Goal: Information Seeking & Learning: Check status

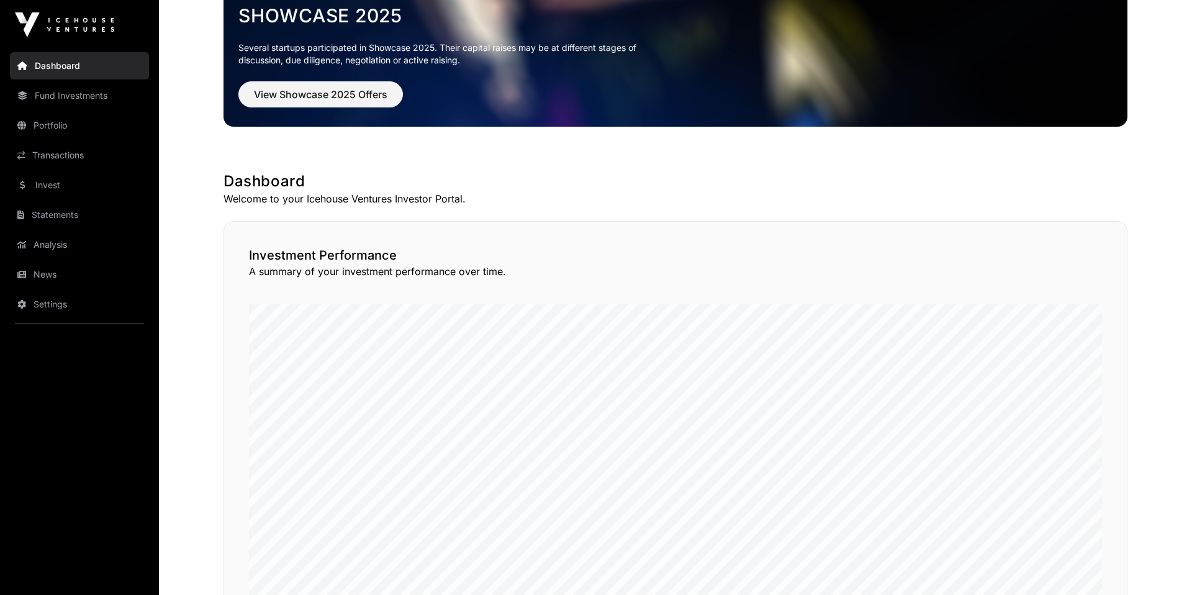
scroll to position [218, 0]
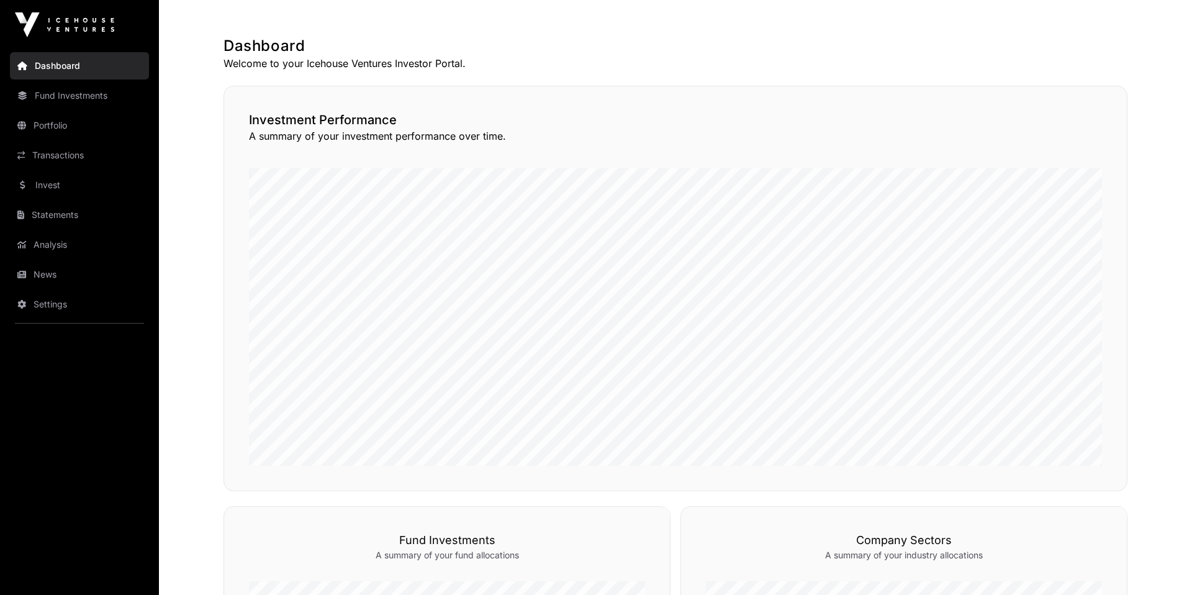
click at [81, 121] on link "Portfolio" at bounding box center [79, 125] width 139 height 27
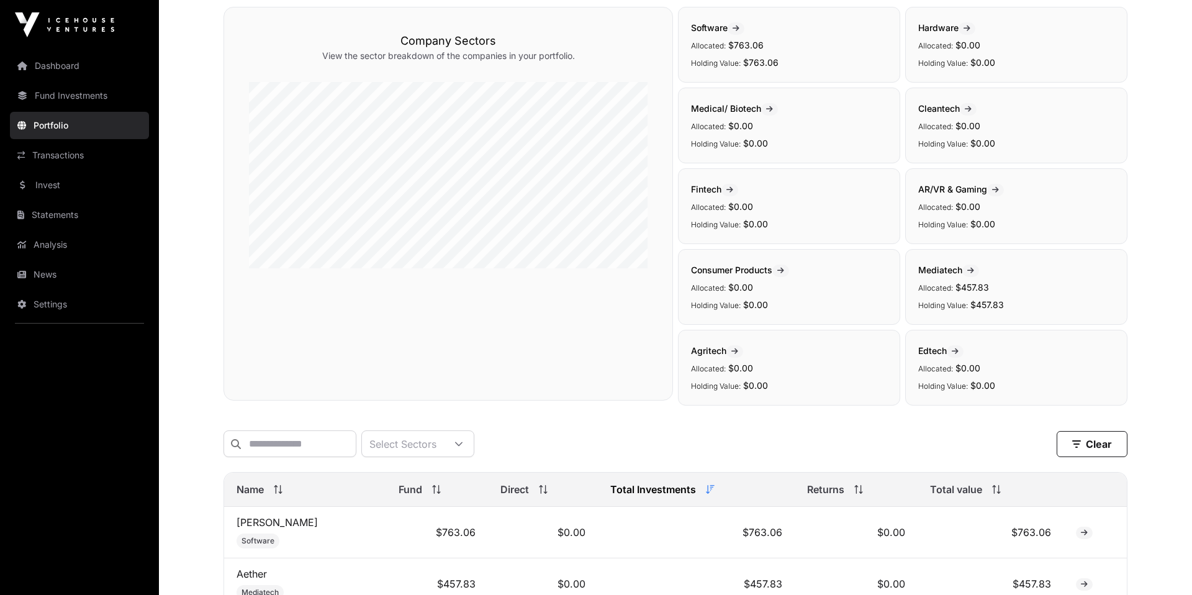
scroll to position [263, 0]
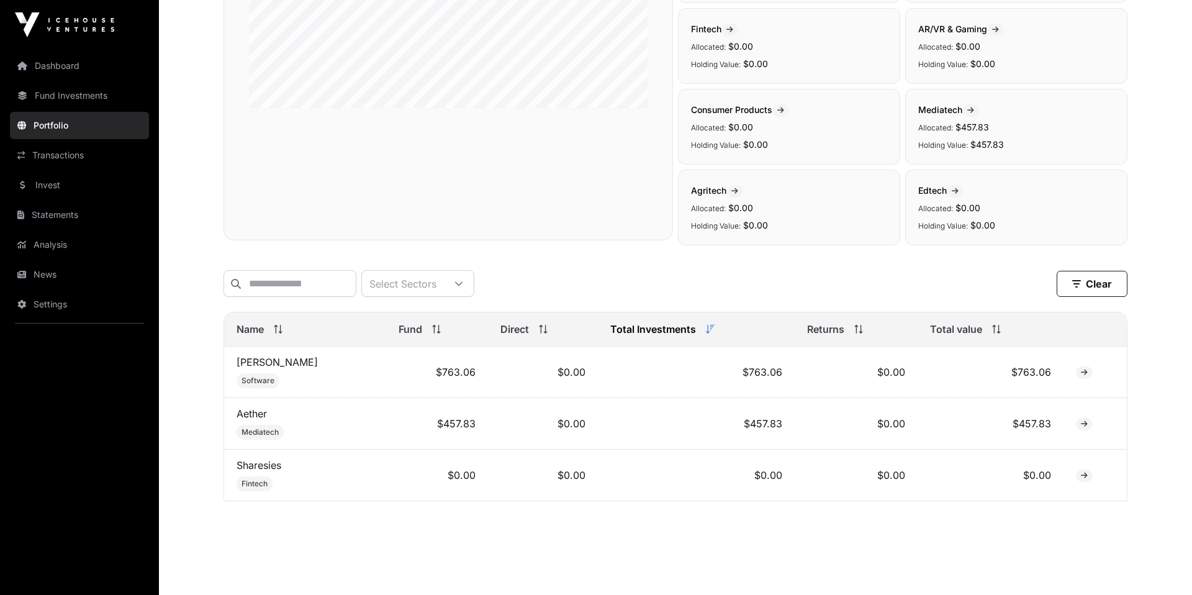
click at [269, 465] on link "Sharesies" at bounding box center [258, 465] width 45 height 12
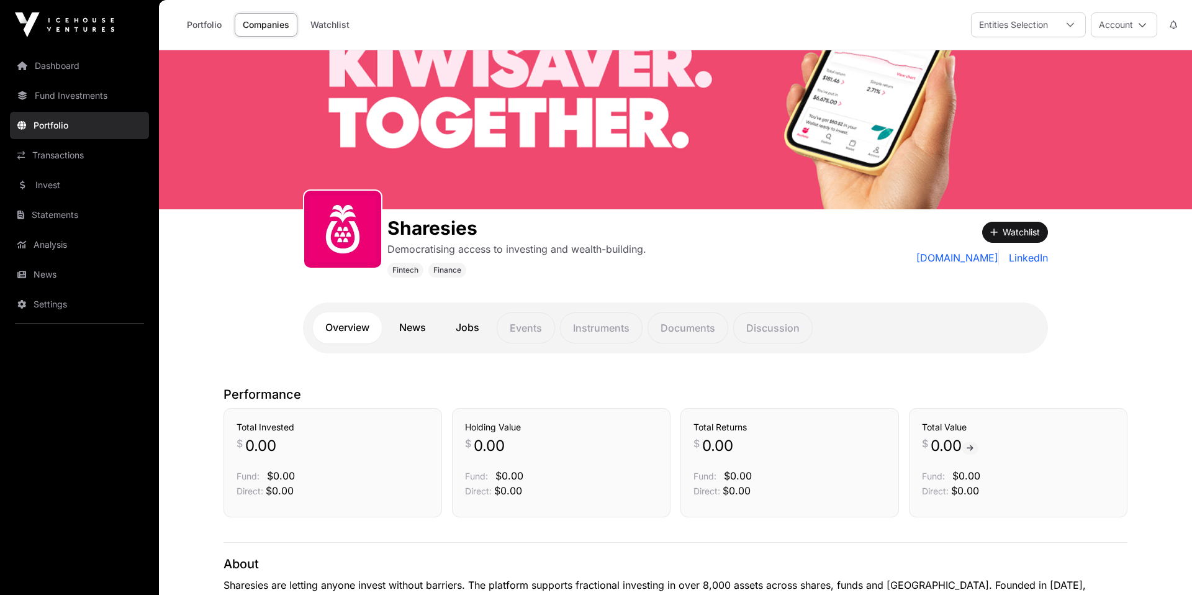
click at [111, 99] on link "Fund Investments" at bounding box center [79, 95] width 139 height 27
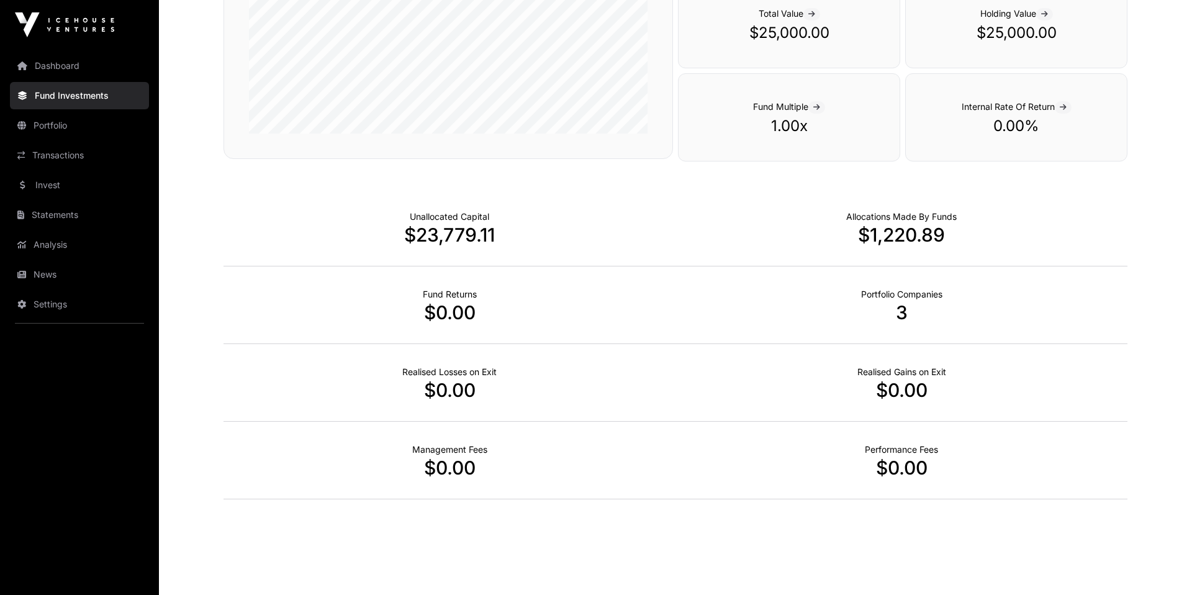
scroll to position [712, 0]
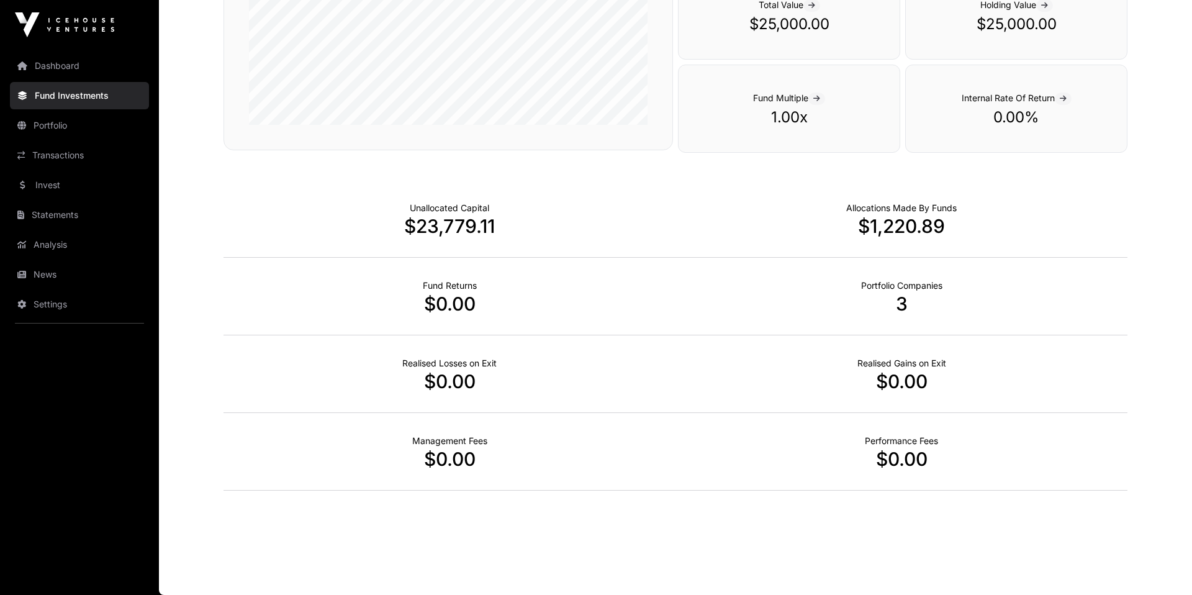
click at [103, 125] on link "Portfolio" at bounding box center [79, 125] width 139 height 27
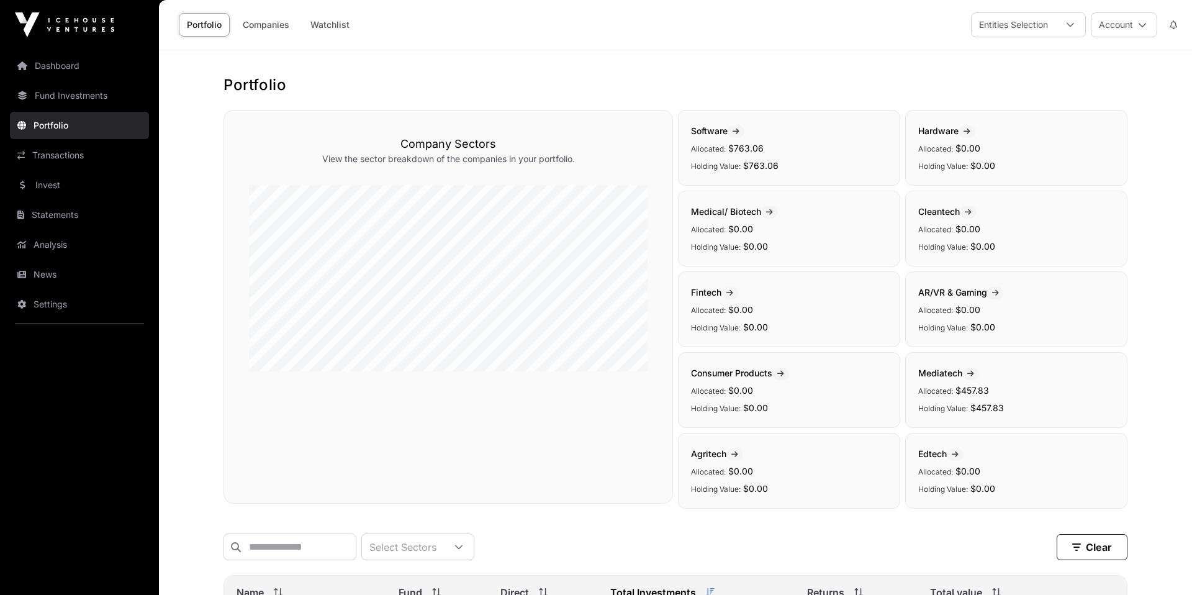
scroll to position [276, 0]
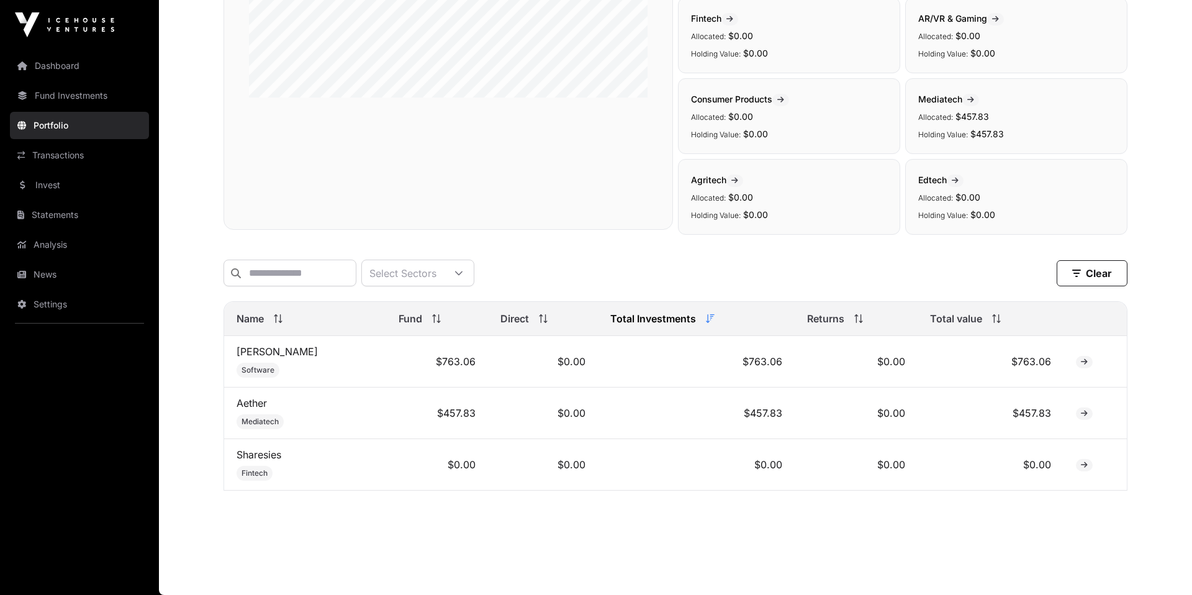
click at [258, 452] on link "Sharesies" at bounding box center [258, 454] width 45 height 12
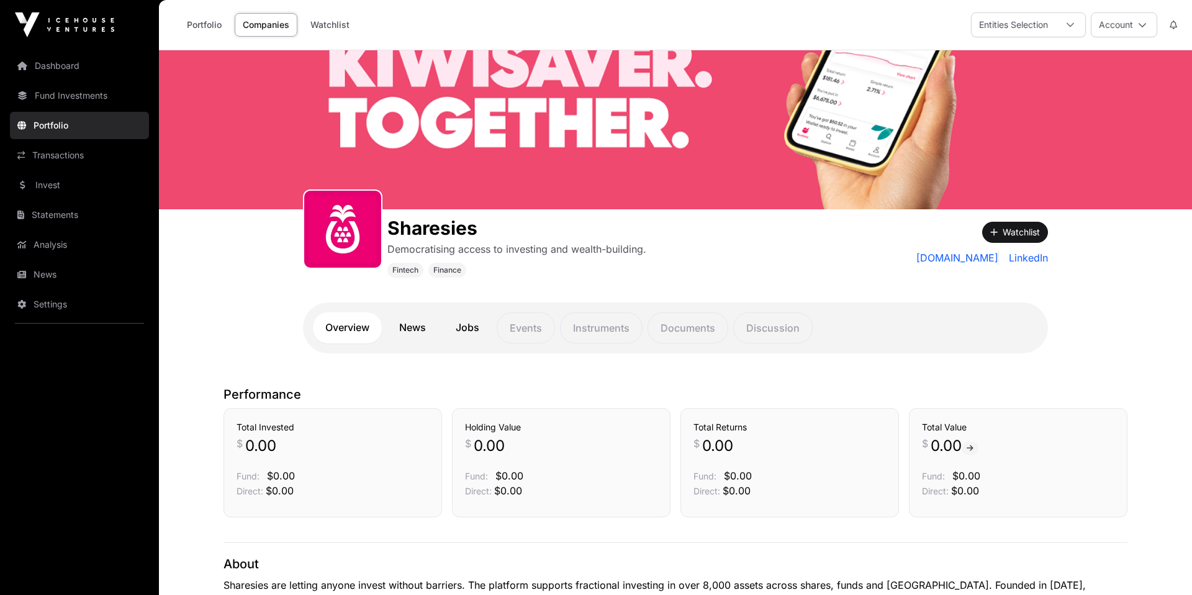
click at [66, 65] on link "Dashboard" at bounding box center [79, 65] width 139 height 27
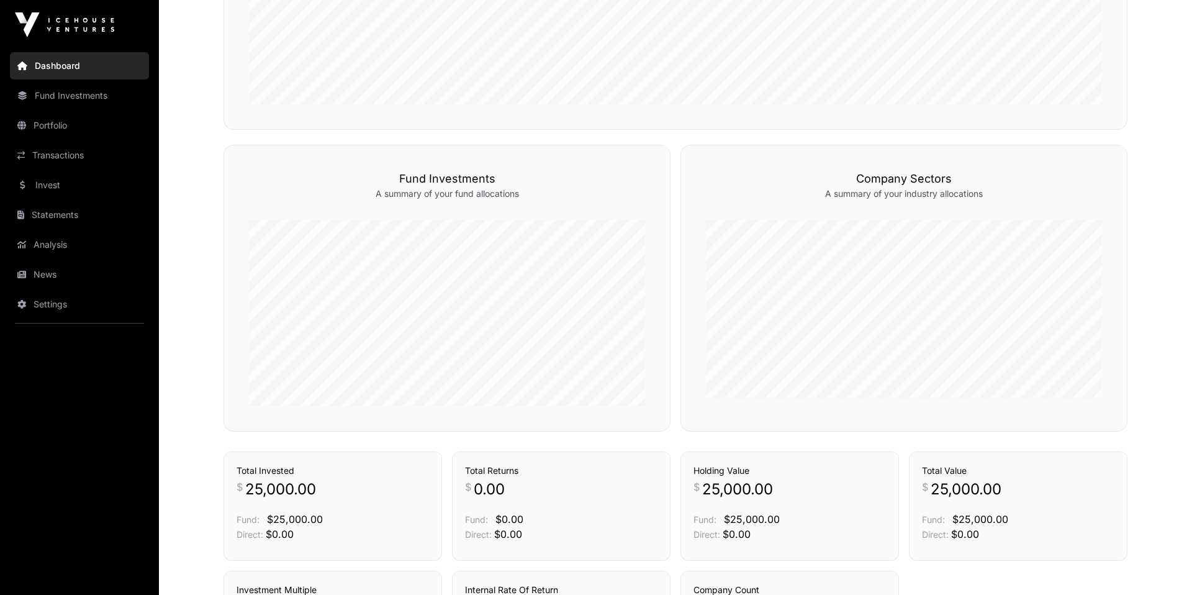
scroll to position [764, 0]
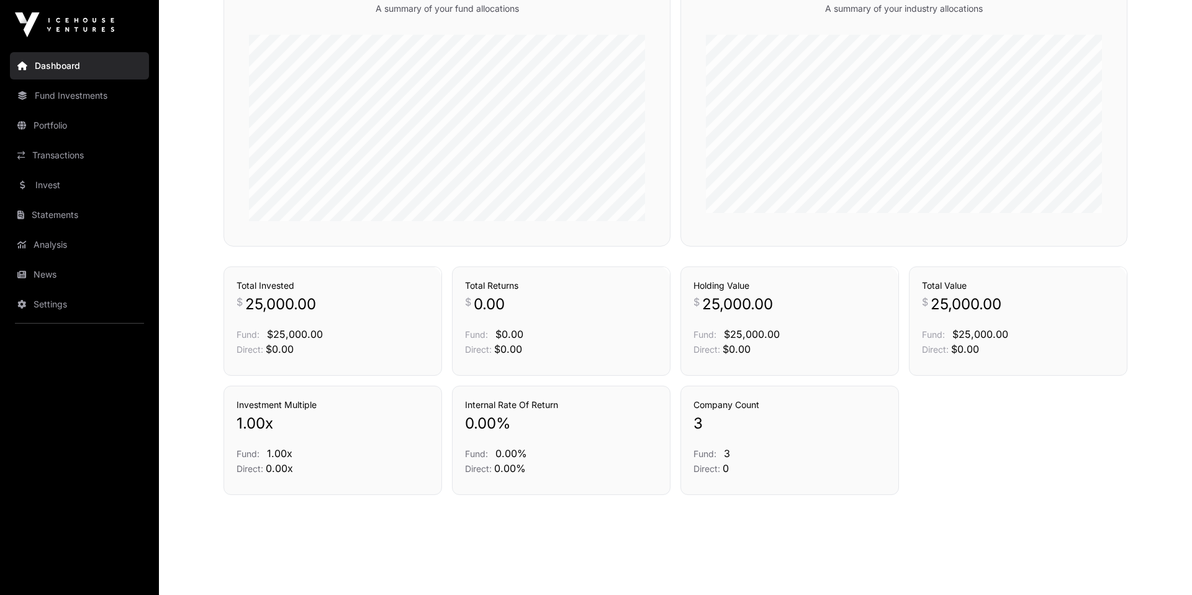
click at [698, 428] on span "3" at bounding box center [697, 423] width 9 height 20
click at [695, 419] on span "3" at bounding box center [697, 423] width 9 height 20
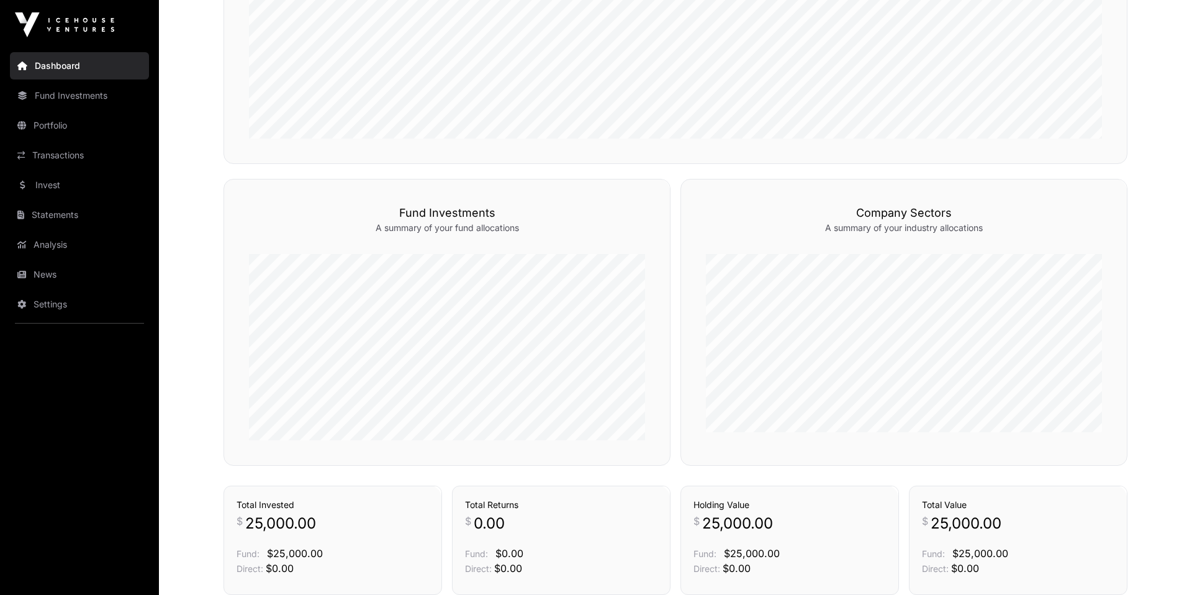
scroll to position [439, 0]
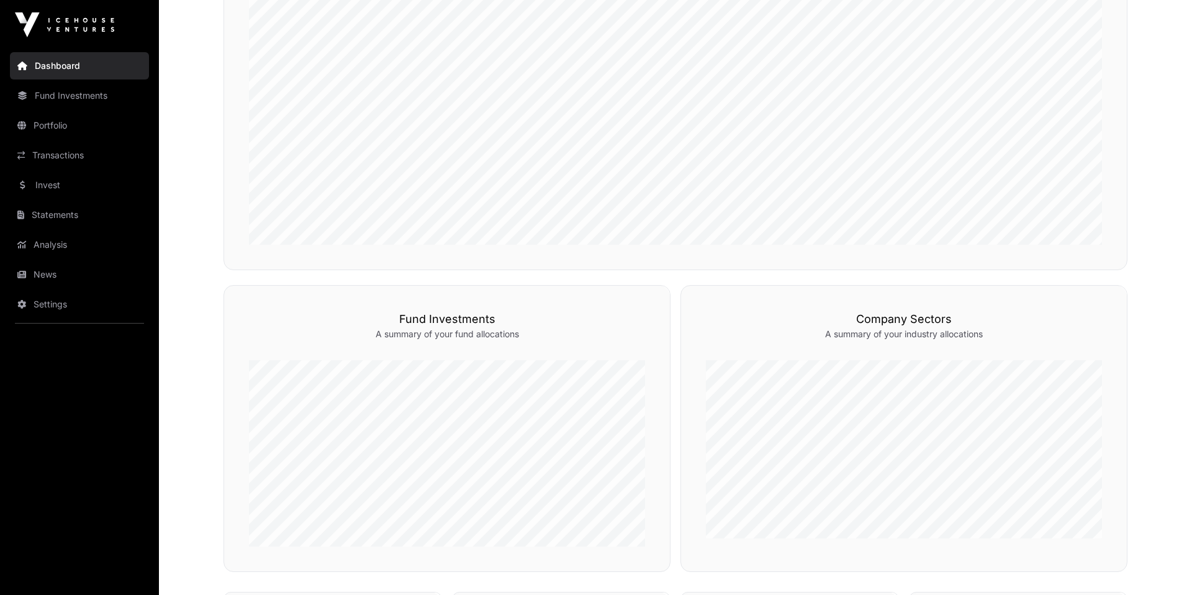
click at [631, 269] on link "Funds" at bounding box center [638, 263] width 40 height 12
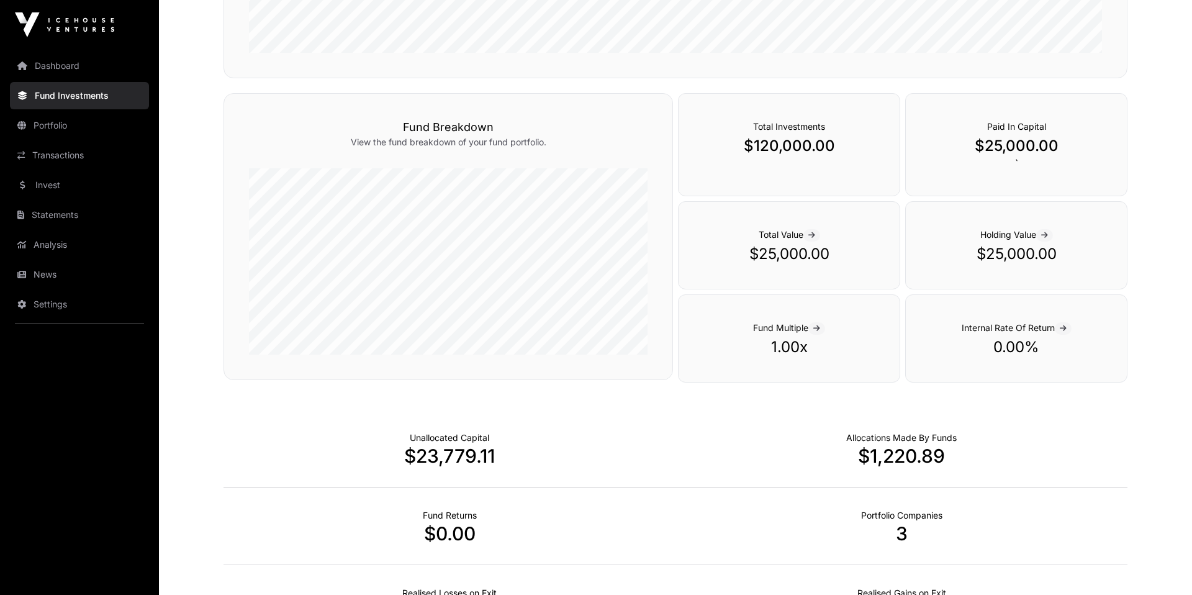
scroll to position [492, 0]
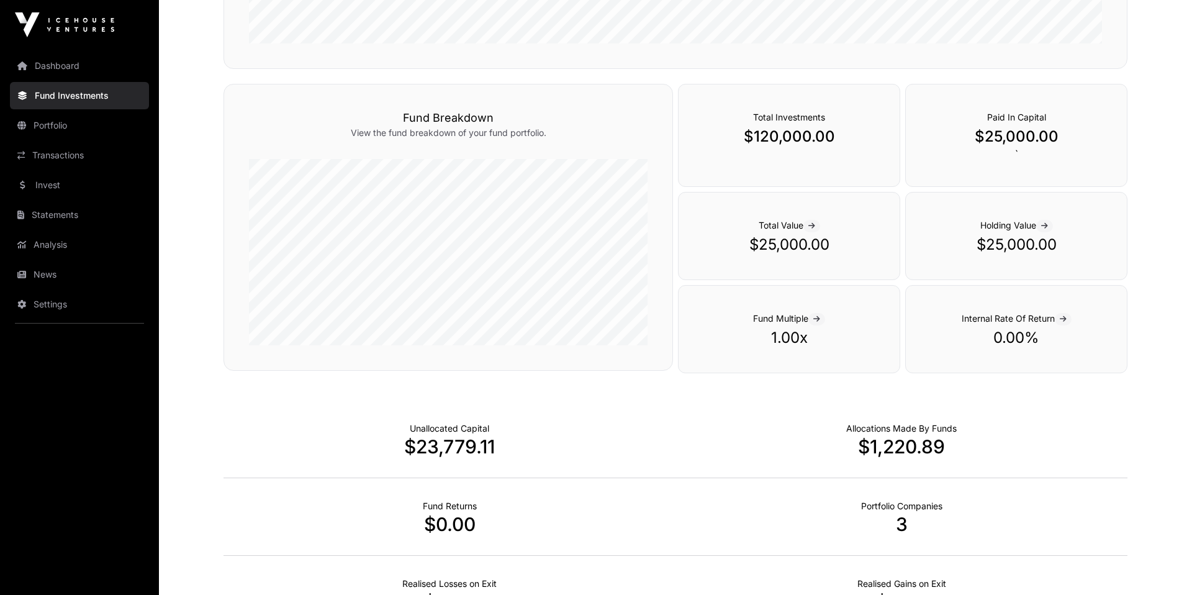
click at [807, 138] on p "$120,000.00" at bounding box center [788, 137] width 171 height 20
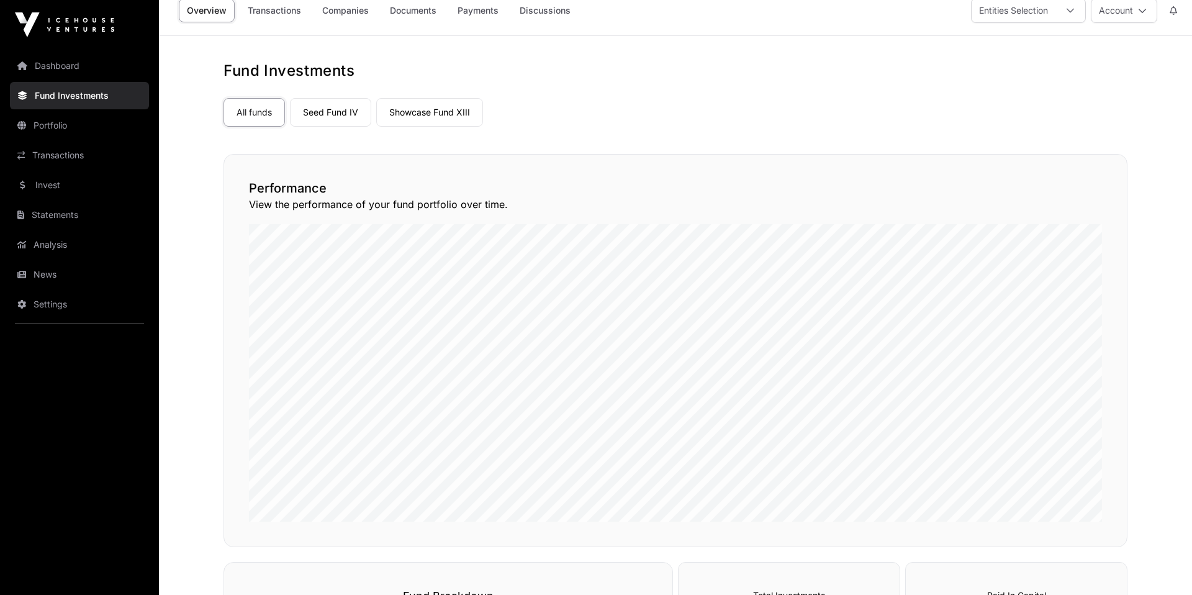
scroll to position [0, 0]
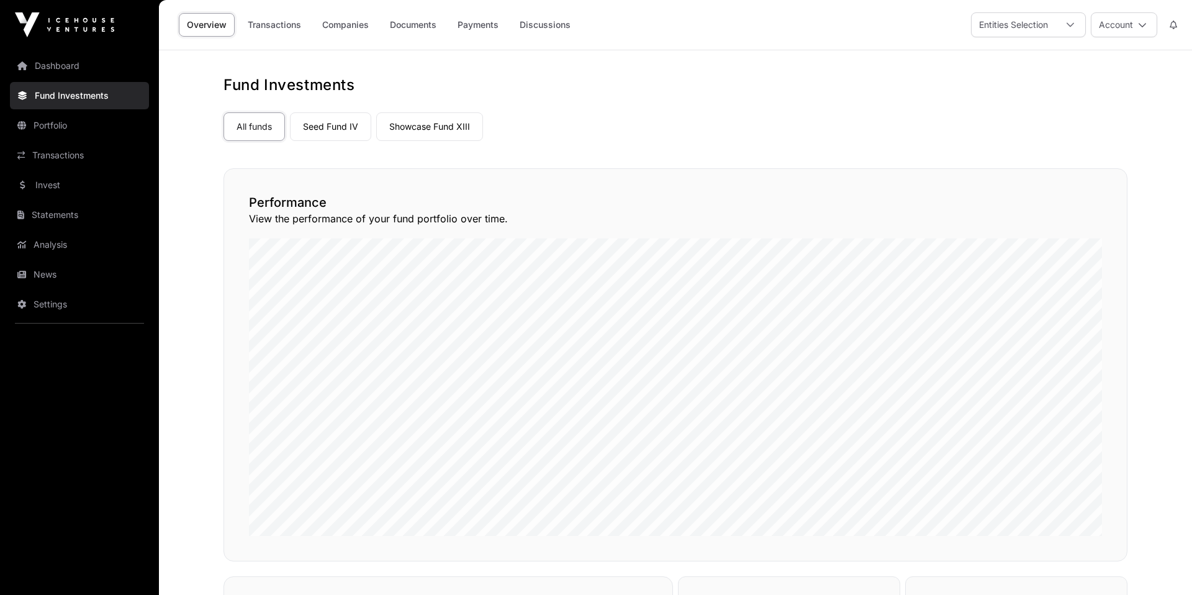
click at [66, 212] on link "Statements" at bounding box center [79, 214] width 139 height 27
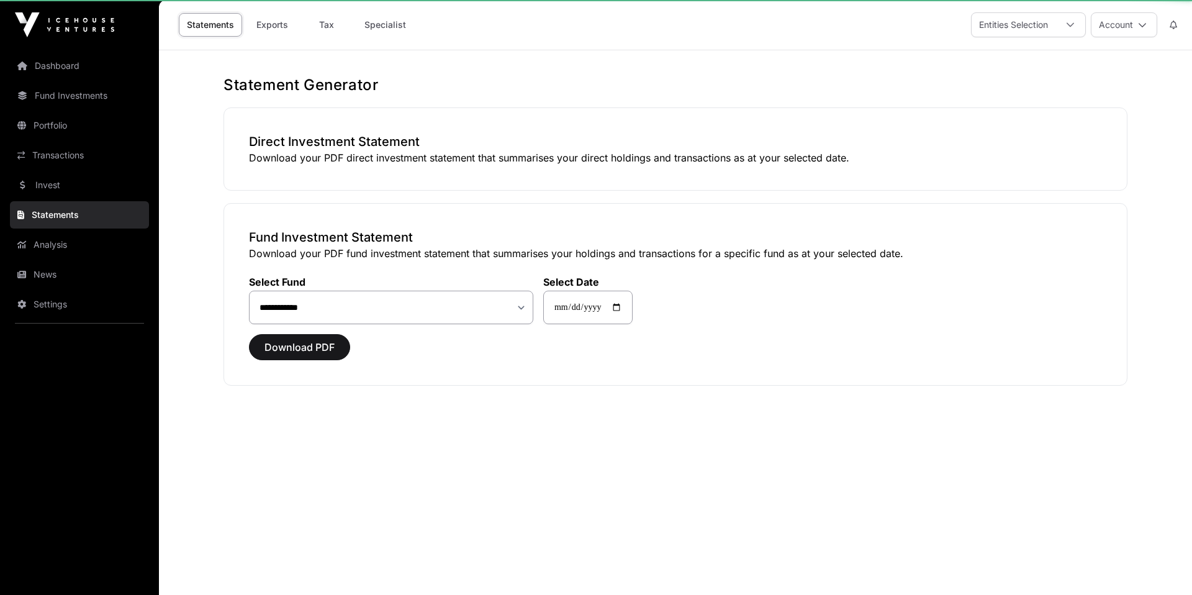
click at [66, 241] on link "Analysis" at bounding box center [79, 244] width 139 height 27
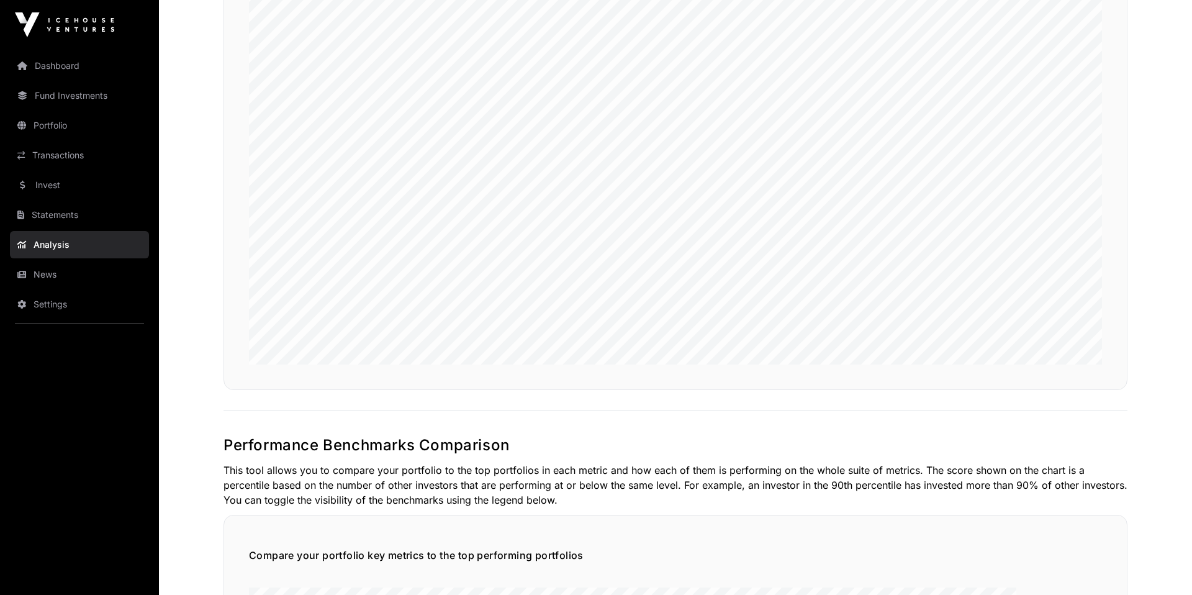
scroll to position [1500, 0]
